Goal: Task Accomplishment & Management: Manage account settings

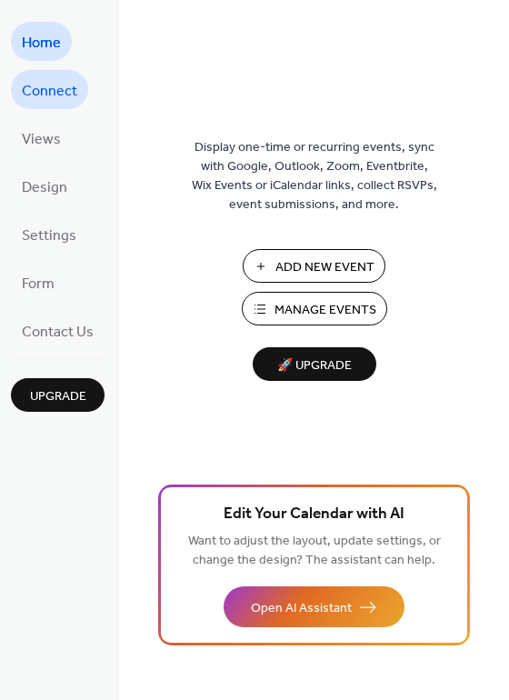
click at [63, 83] on span "Connect" at bounding box center [49, 91] width 55 height 28
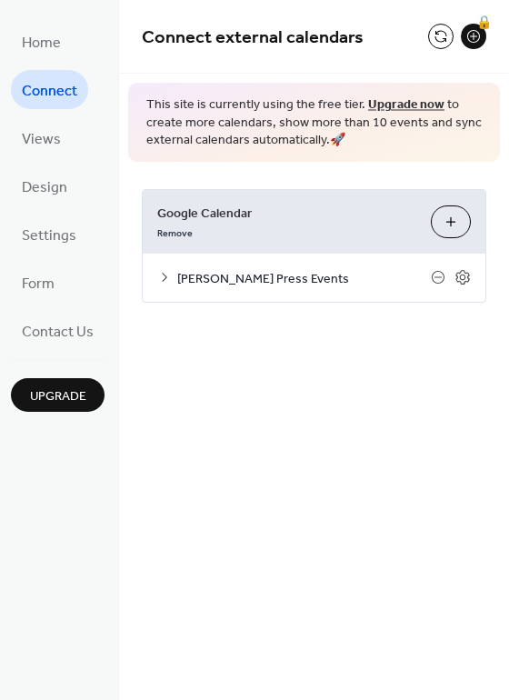
click at [166, 276] on icon at bounding box center [164, 277] width 15 height 15
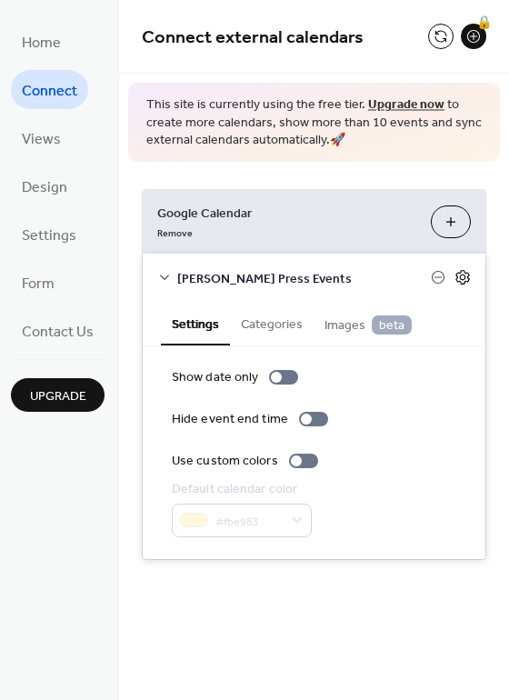
click at [465, 282] on icon at bounding box center [463, 277] width 14 height 15
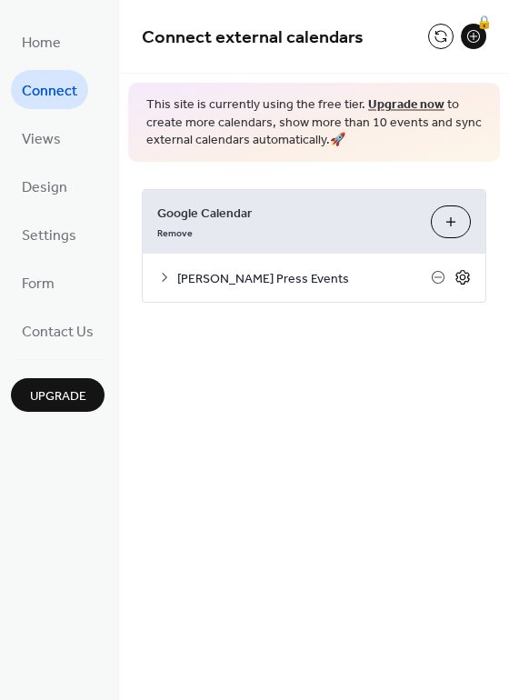
click at [465, 282] on icon at bounding box center [463, 277] width 14 height 15
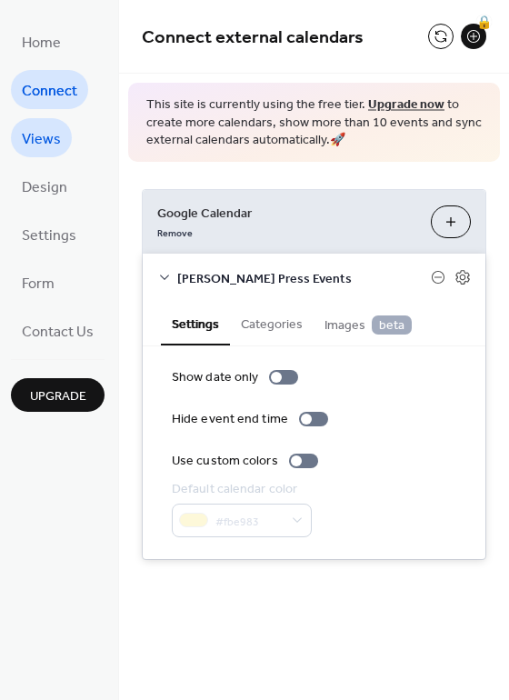
click at [60, 143] on link "Views" at bounding box center [41, 137] width 61 height 39
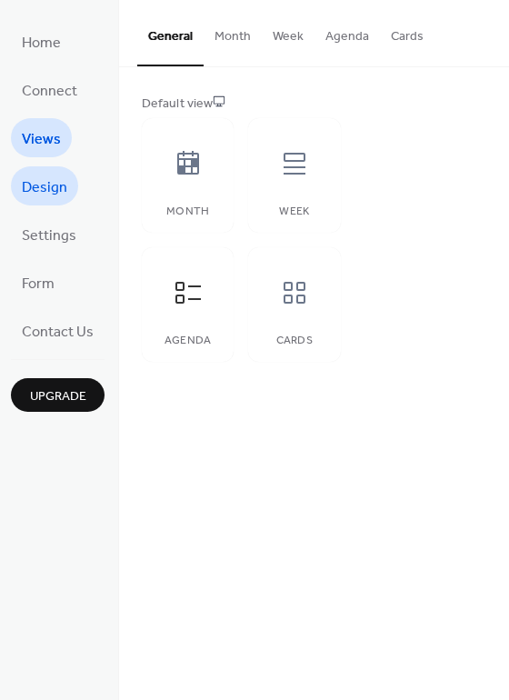
click at [19, 196] on link "Design" at bounding box center [44, 185] width 67 height 39
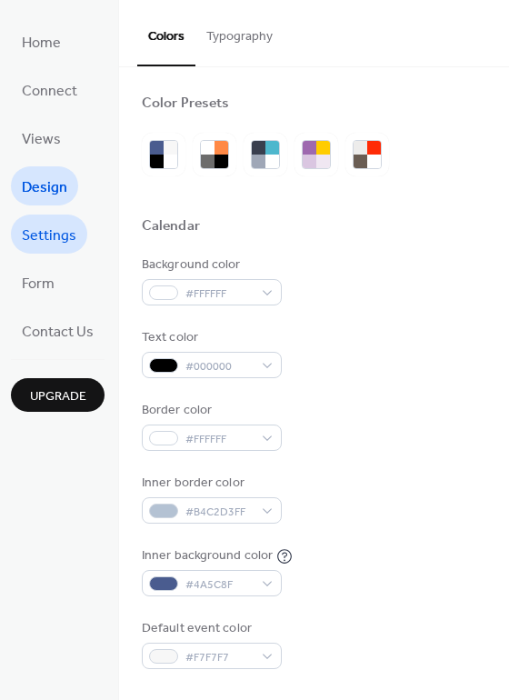
click at [31, 226] on span "Settings" at bounding box center [49, 236] width 55 height 28
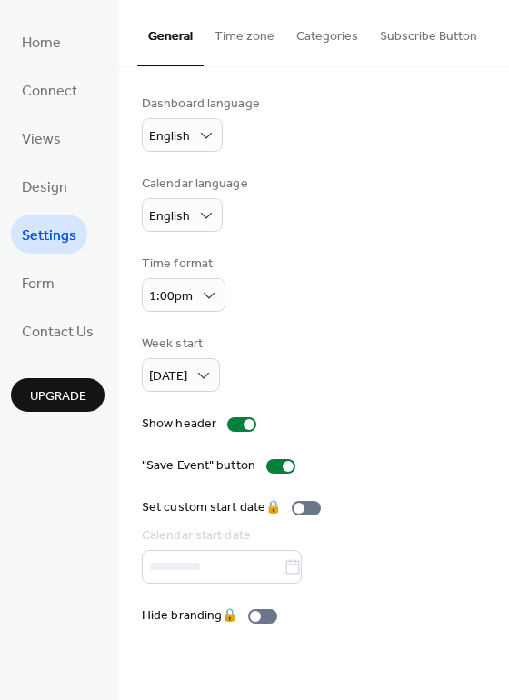
click at [51, 67] on ul "Home Connect Views Design Settings Form Contact Us" at bounding box center [58, 186] width 94 height 328
click at [42, 134] on span "Views" at bounding box center [41, 139] width 39 height 28
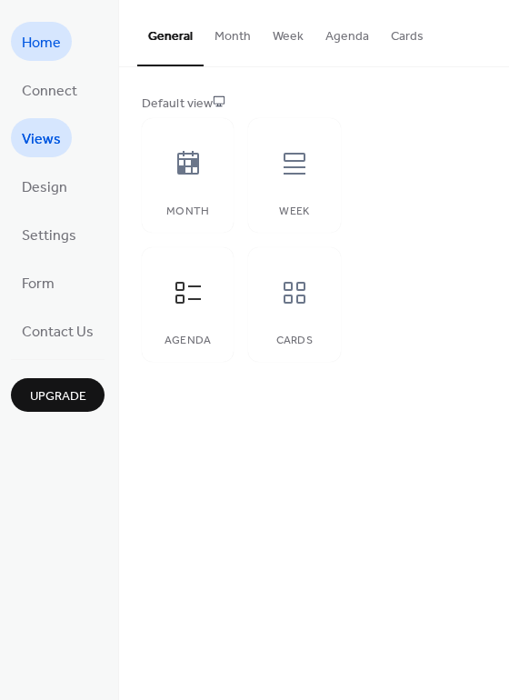
click at [60, 55] on span "Home" at bounding box center [41, 43] width 39 height 28
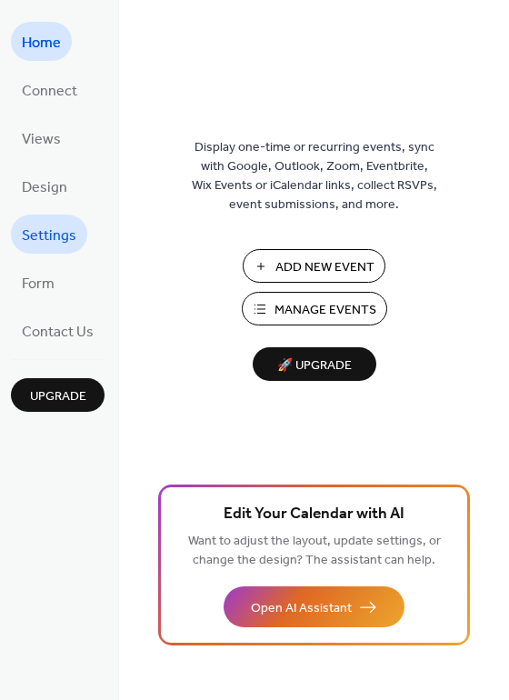
click at [59, 235] on span "Settings" at bounding box center [49, 236] width 55 height 28
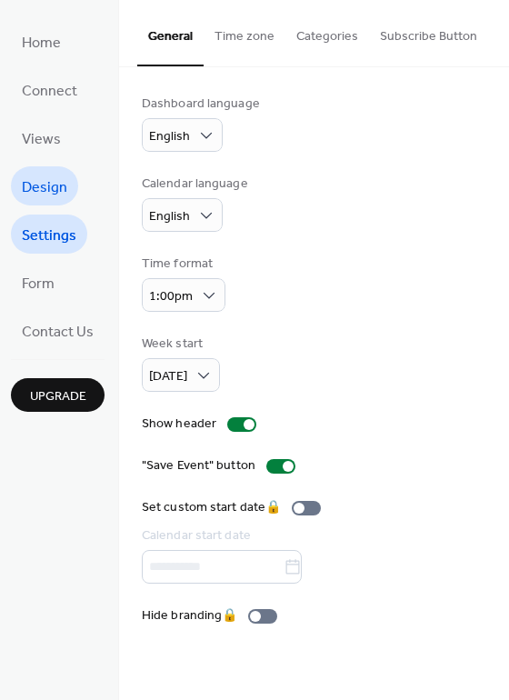
click at [50, 177] on span "Design" at bounding box center [44, 188] width 45 height 28
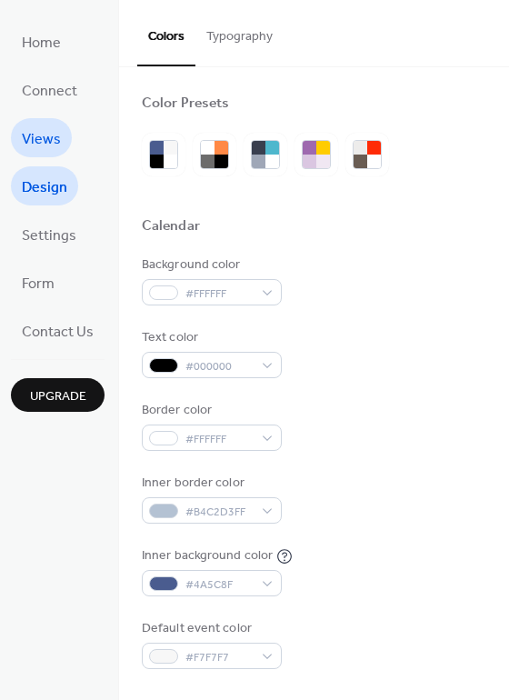
click at [33, 142] on span "Views" at bounding box center [41, 139] width 39 height 28
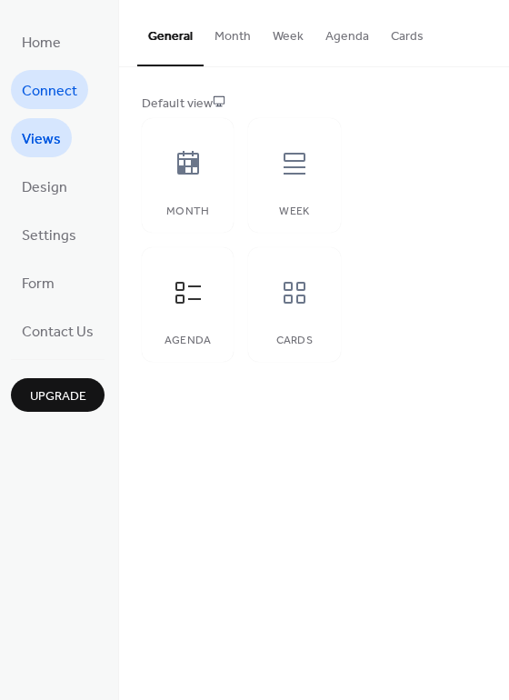
click at [50, 94] on span "Connect" at bounding box center [49, 91] width 55 height 28
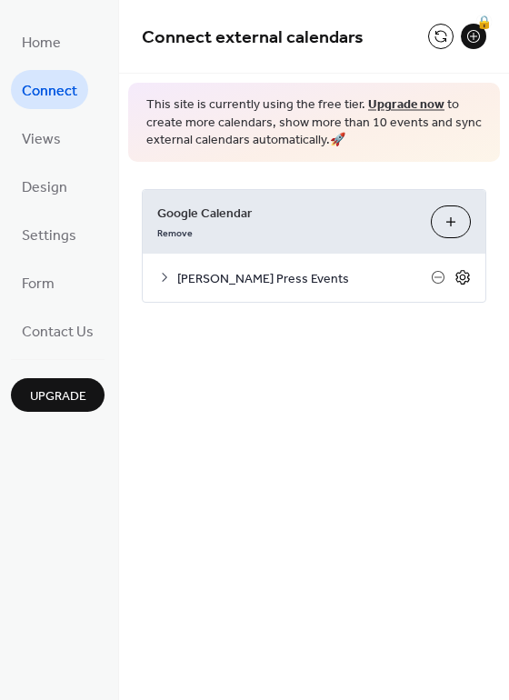
click at [461, 280] on icon at bounding box center [463, 278] width 6 height 6
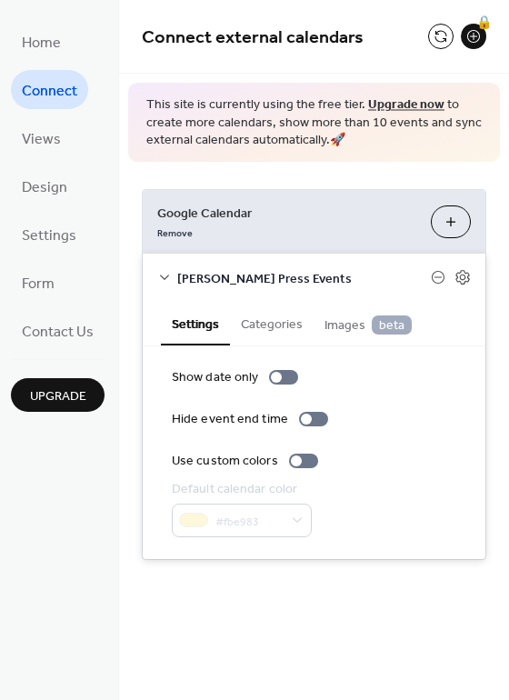
click at [186, 274] on span "[PERSON_NAME] Press Events" at bounding box center [304, 278] width 254 height 19
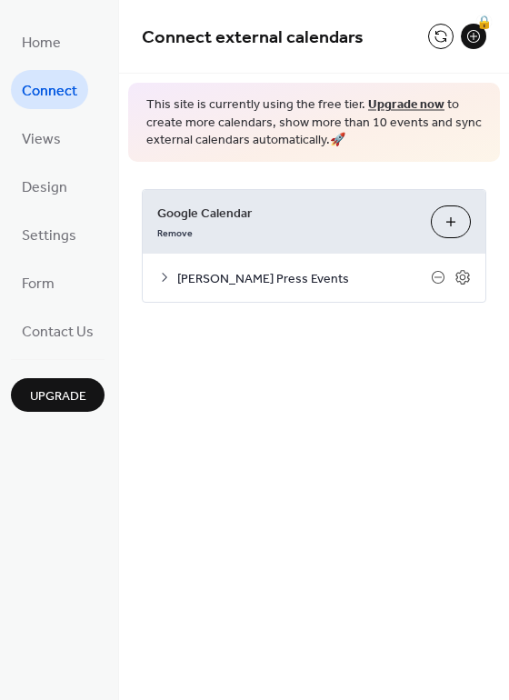
click at [445, 222] on button "Choose Calendars" at bounding box center [451, 221] width 40 height 33
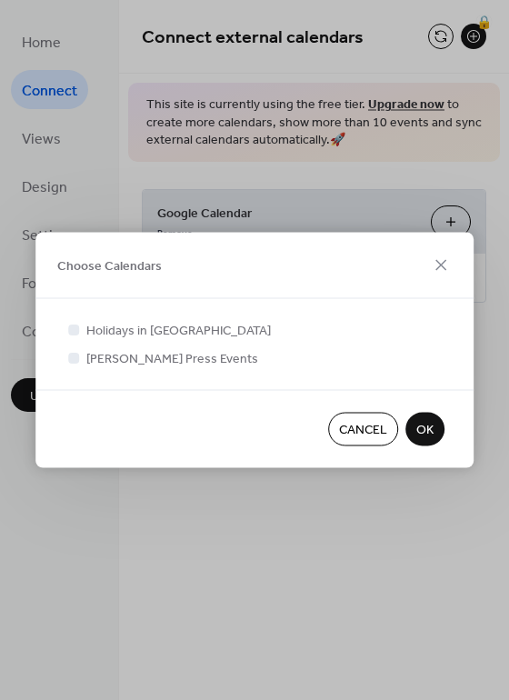
click at [71, 333] on div at bounding box center [73, 329] width 11 height 11
click at [423, 427] on span "OK" at bounding box center [424, 430] width 17 height 19
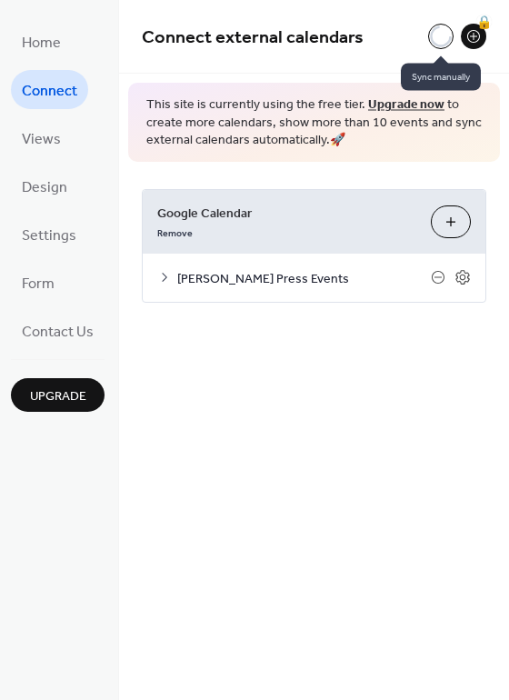
click at [436, 36] on div at bounding box center [440, 36] width 25 height 25
